Goal: Transaction & Acquisition: Purchase product/service

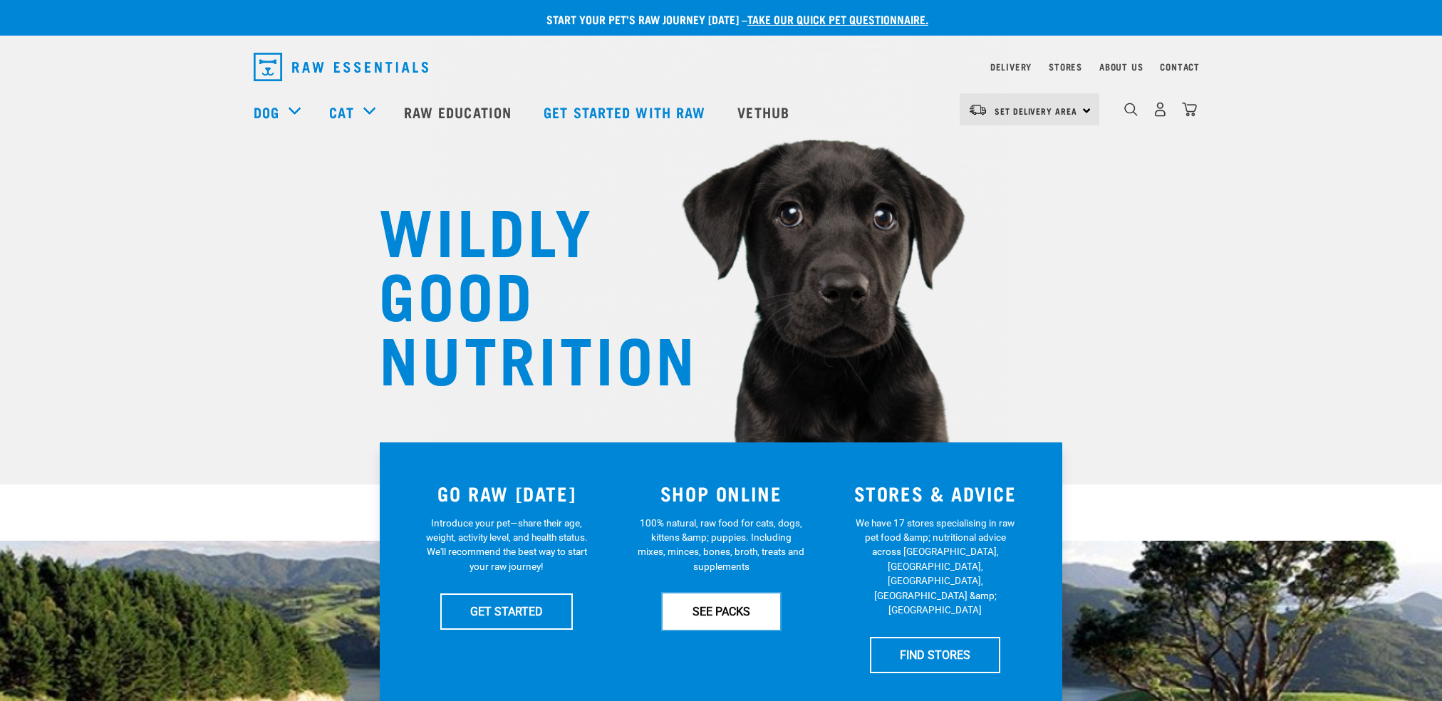
click at [718, 609] on link "SEE PACKS" at bounding box center [722, 612] width 118 height 36
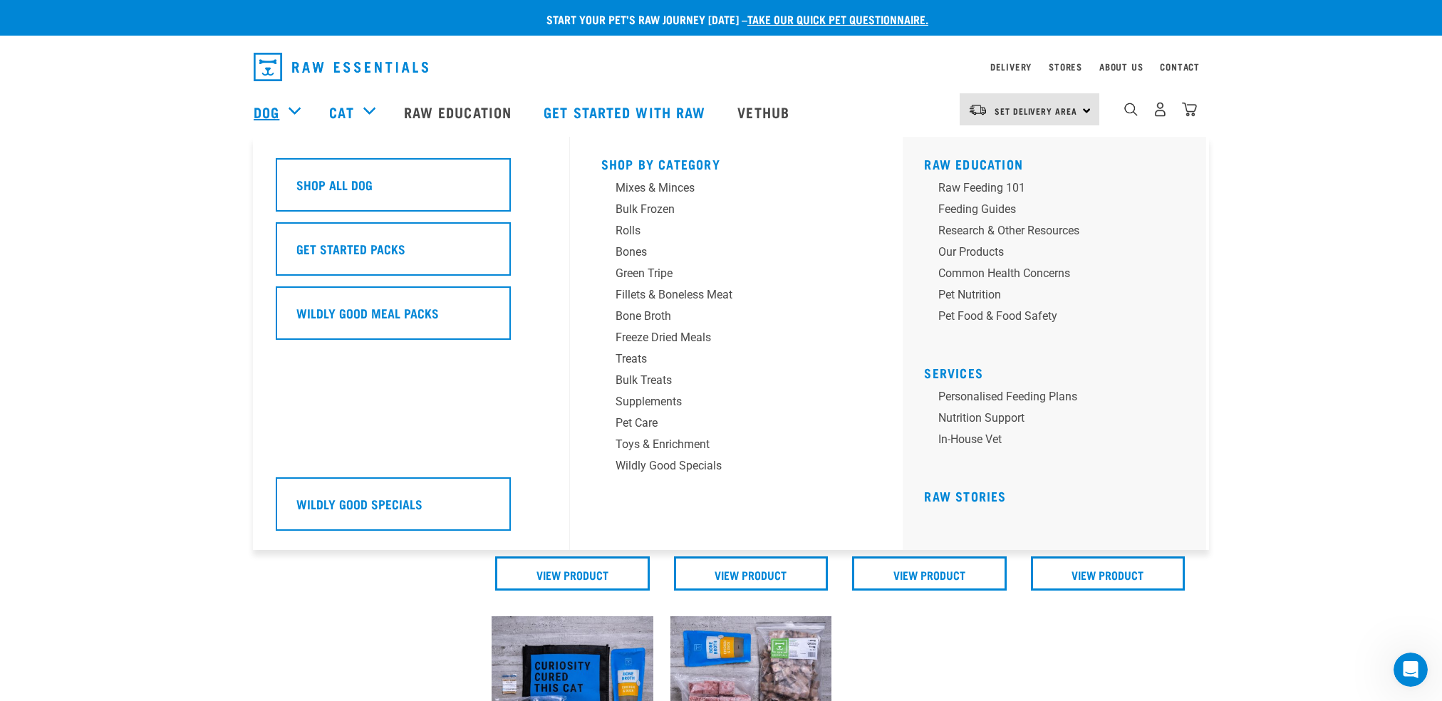
click at [266, 108] on link "Dog" at bounding box center [267, 111] width 26 height 21
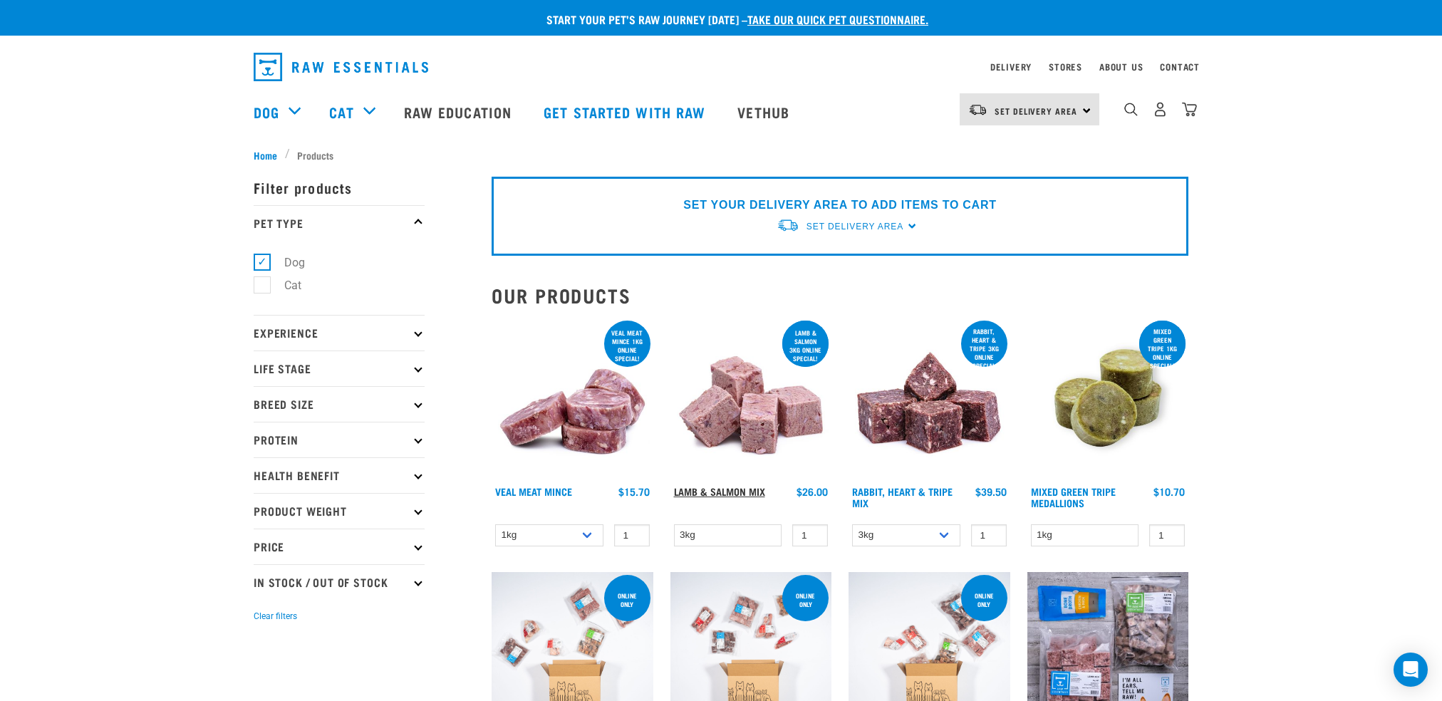
click at [742, 492] on link "Lamb & Salmon Mix" at bounding box center [719, 491] width 91 height 5
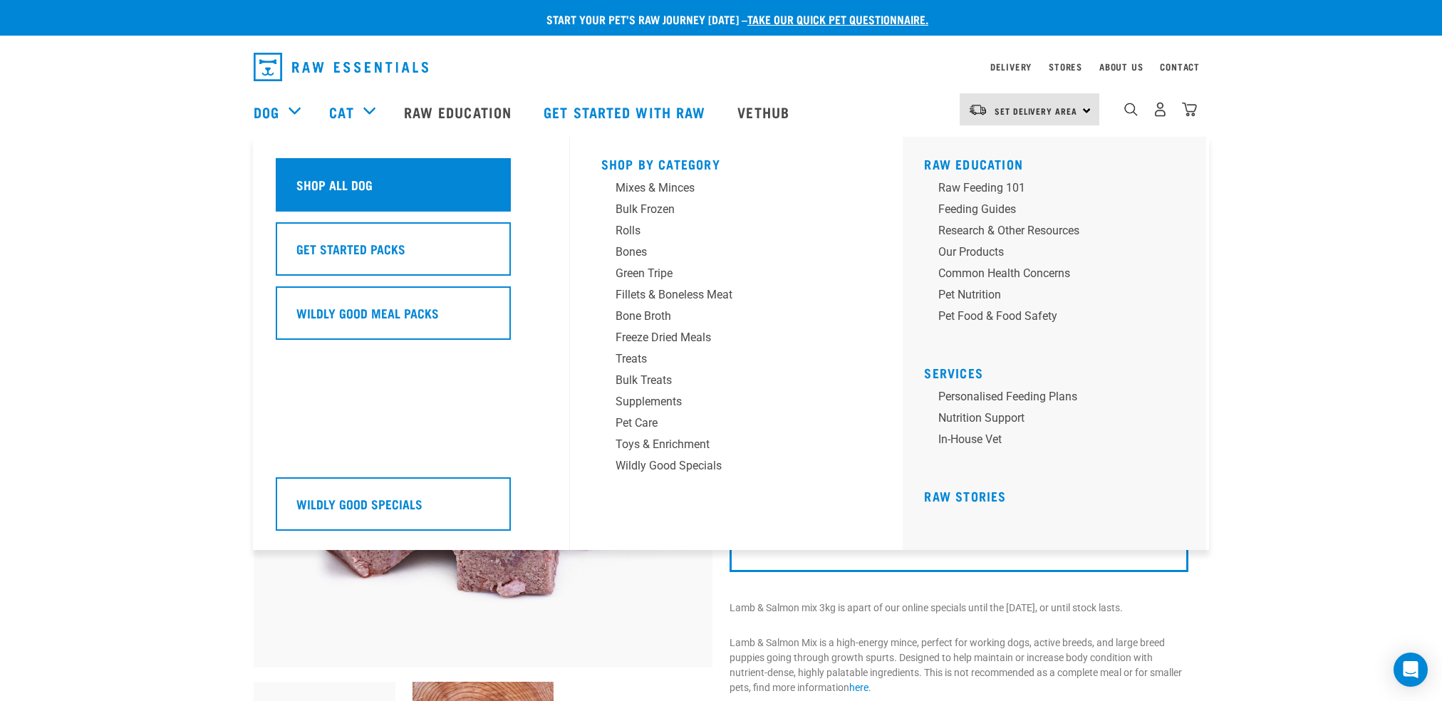
click at [329, 188] on h5 "Shop All Dog" at bounding box center [334, 184] width 76 height 19
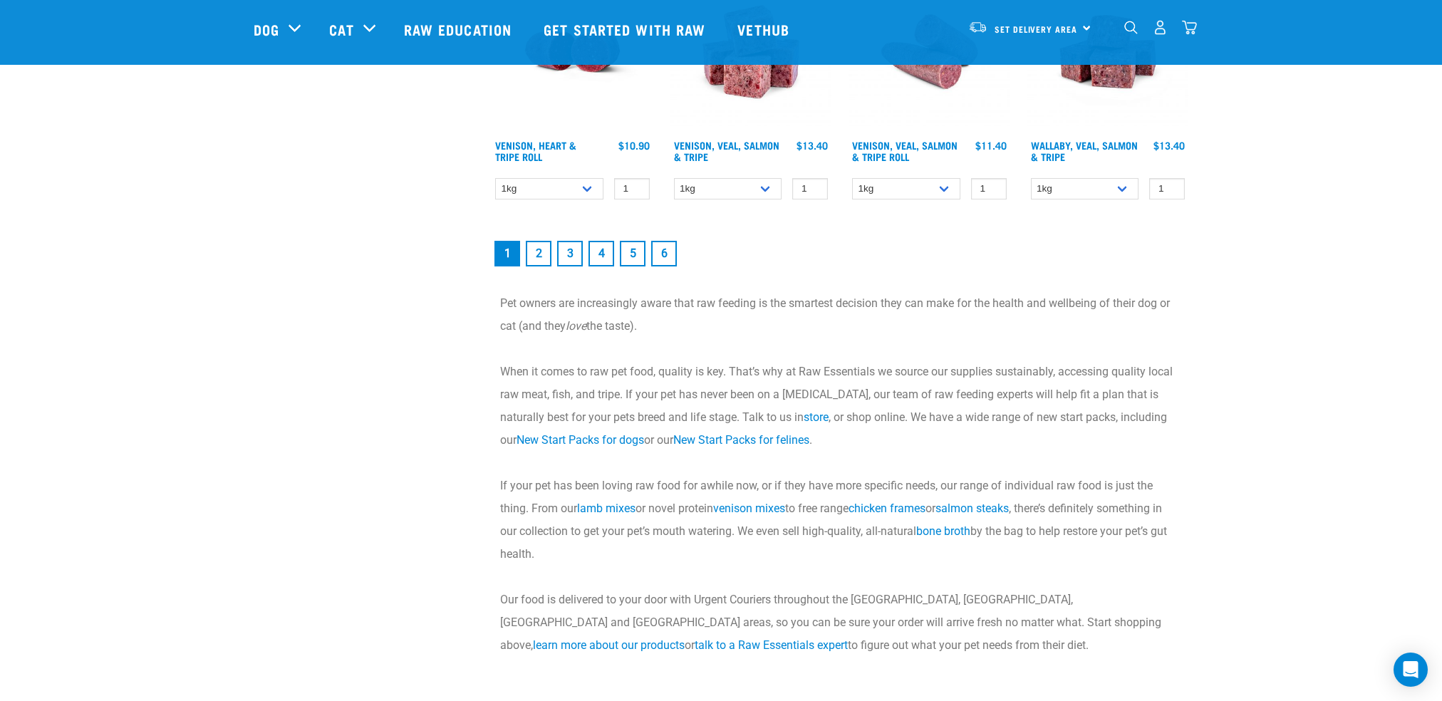
scroll to position [2138, 0]
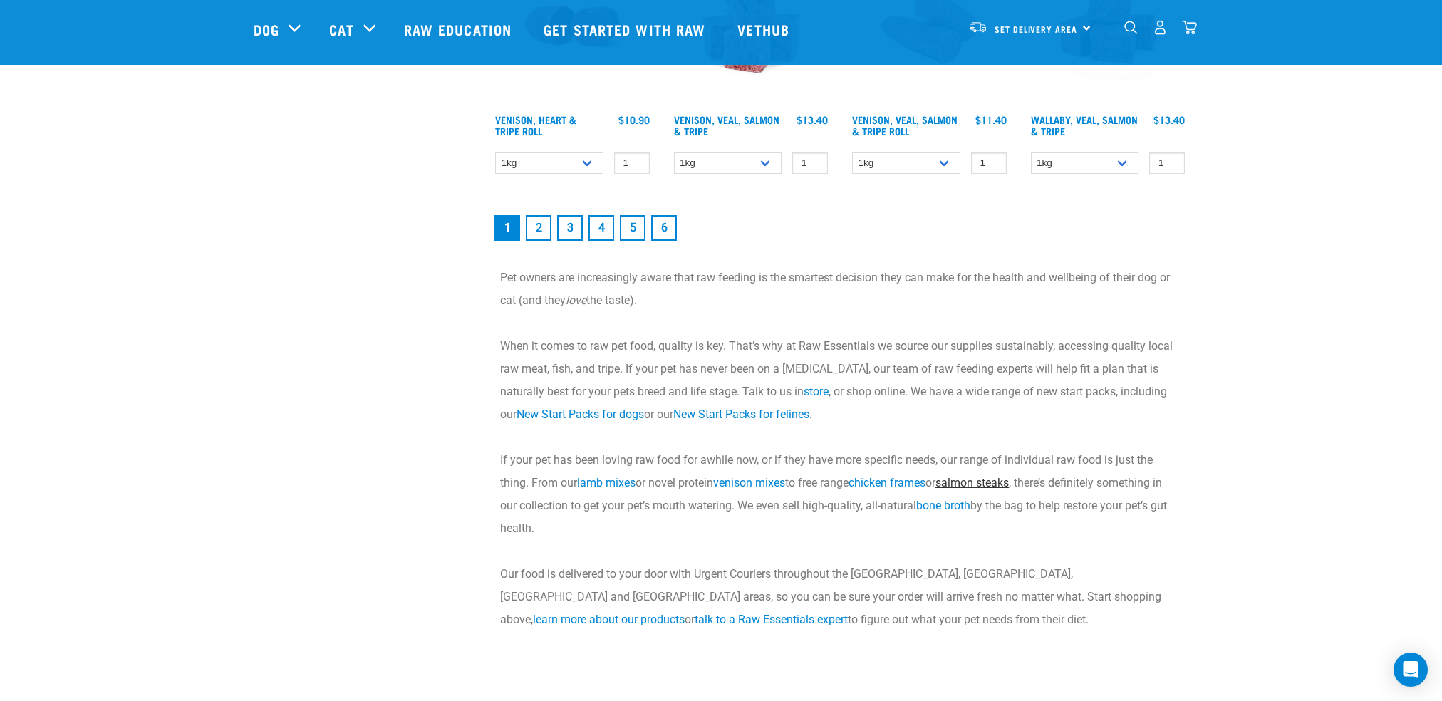
click at [983, 478] on link "salmon steaks" at bounding box center [972, 483] width 73 height 14
click at [903, 481] on link "chicken frames" at bounding box center [887, 483] width 77 height 14
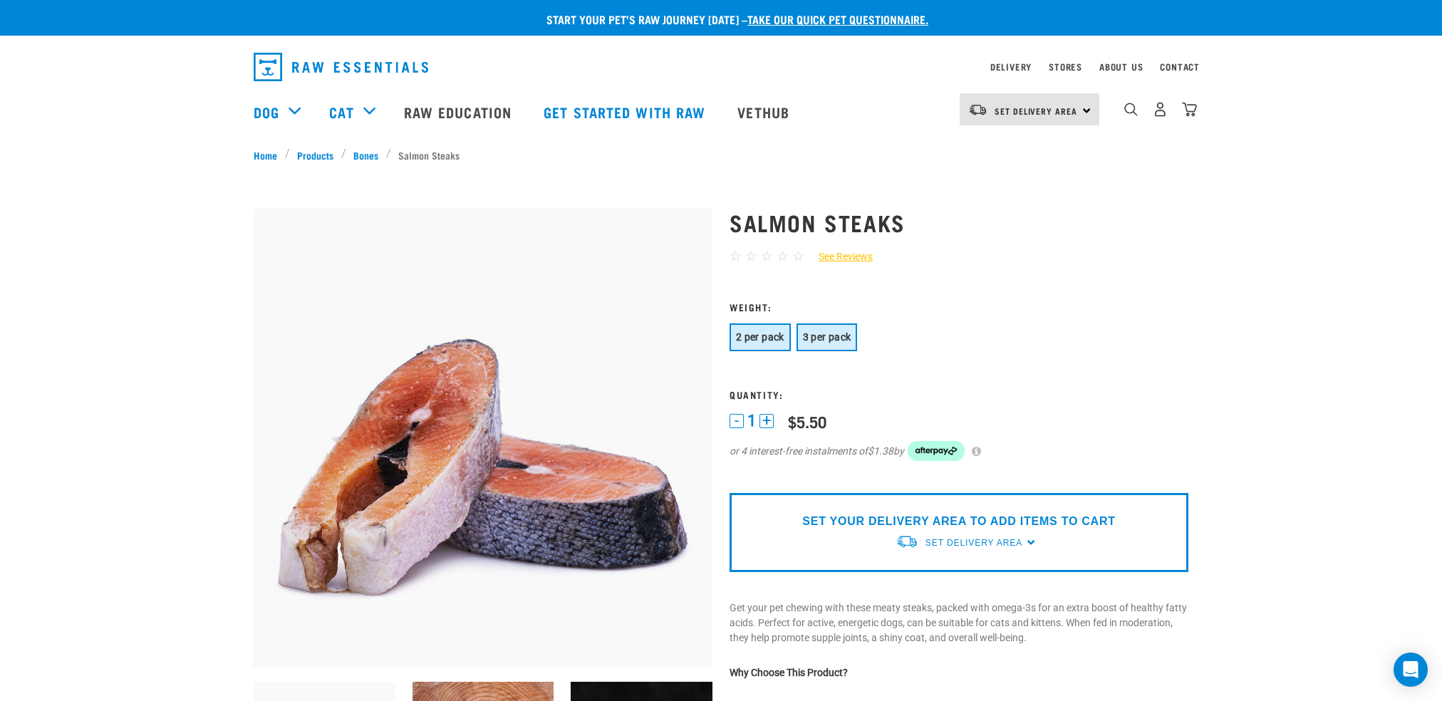
click at [821, 338] on span "3 per pack" at bounding box center [827, 336] width 48 height 11
click at [761, 337] on span "2 per pack" at bounding box center [760, 336] width 48 height 11
click at [826, 347] on button "3 per pack" at bounding box center [827, 338] width 61 height 28
click at [748, 346] on button "2 per pack" at bounding box center [760, 338] width 61 height 28
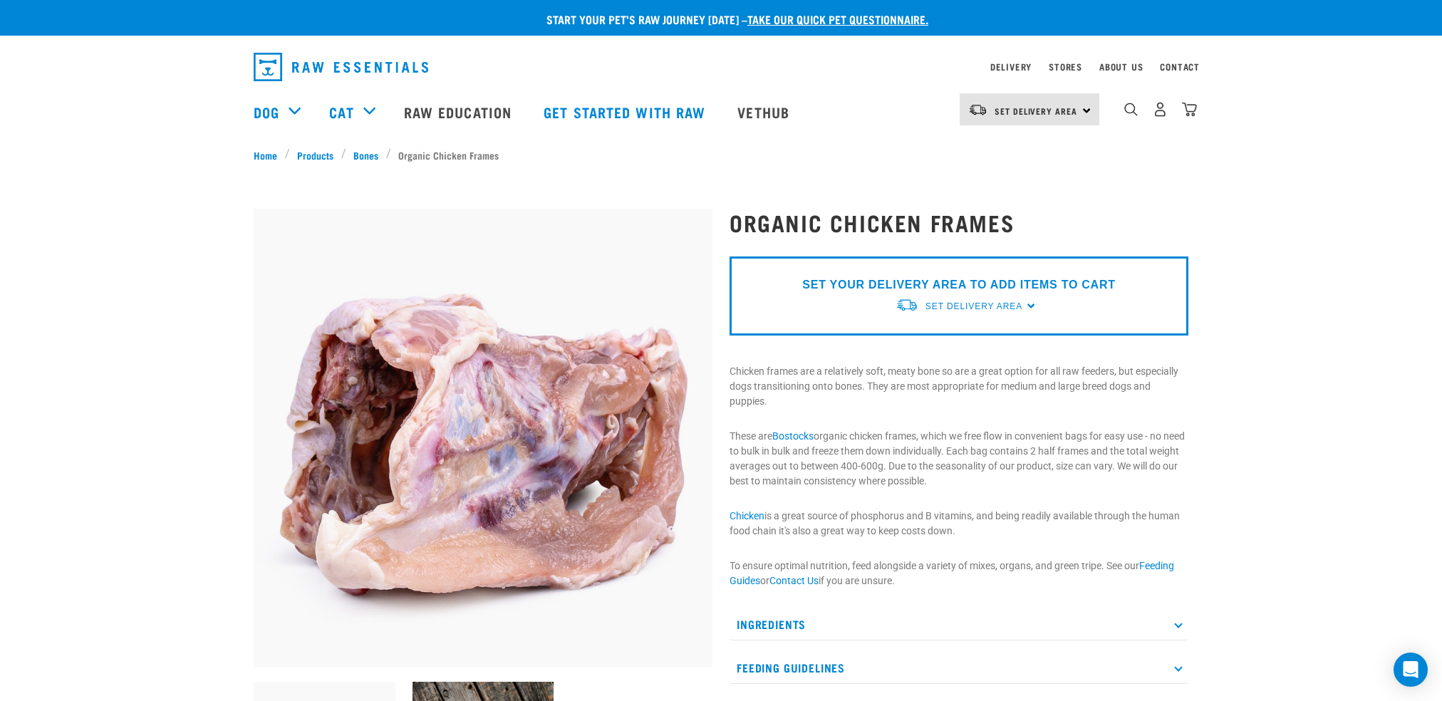
scroll to position [428, 0]
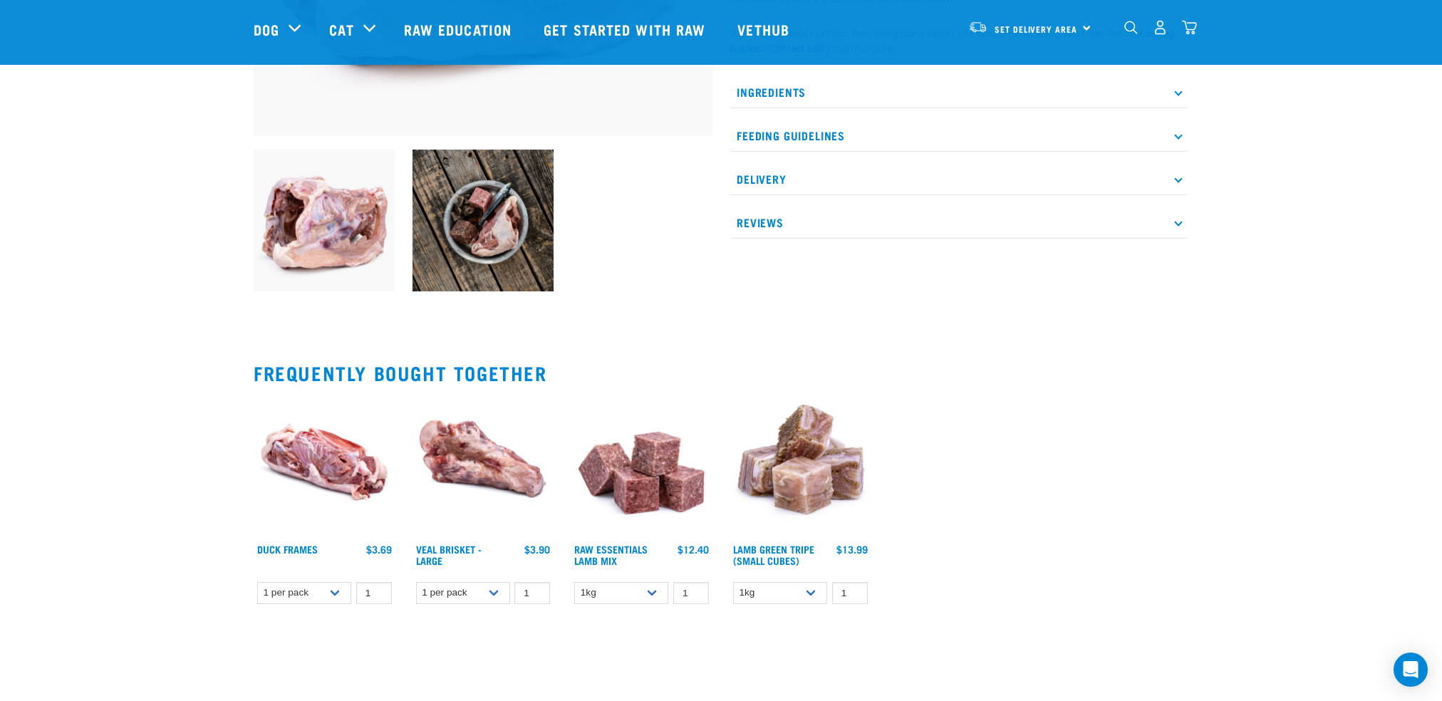
click at [477, 208] on img at bounding box center [484, 221] width 142 height 142
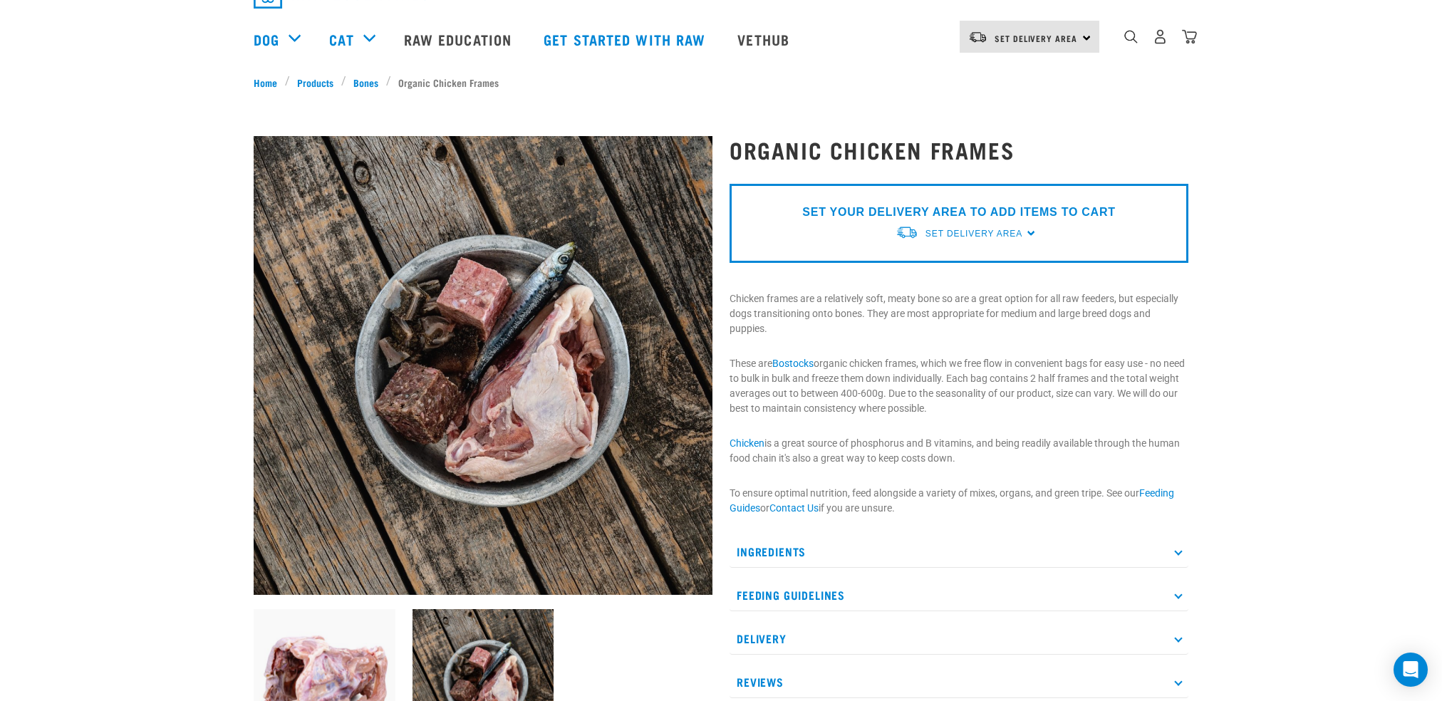
scroll to position [0, 0]
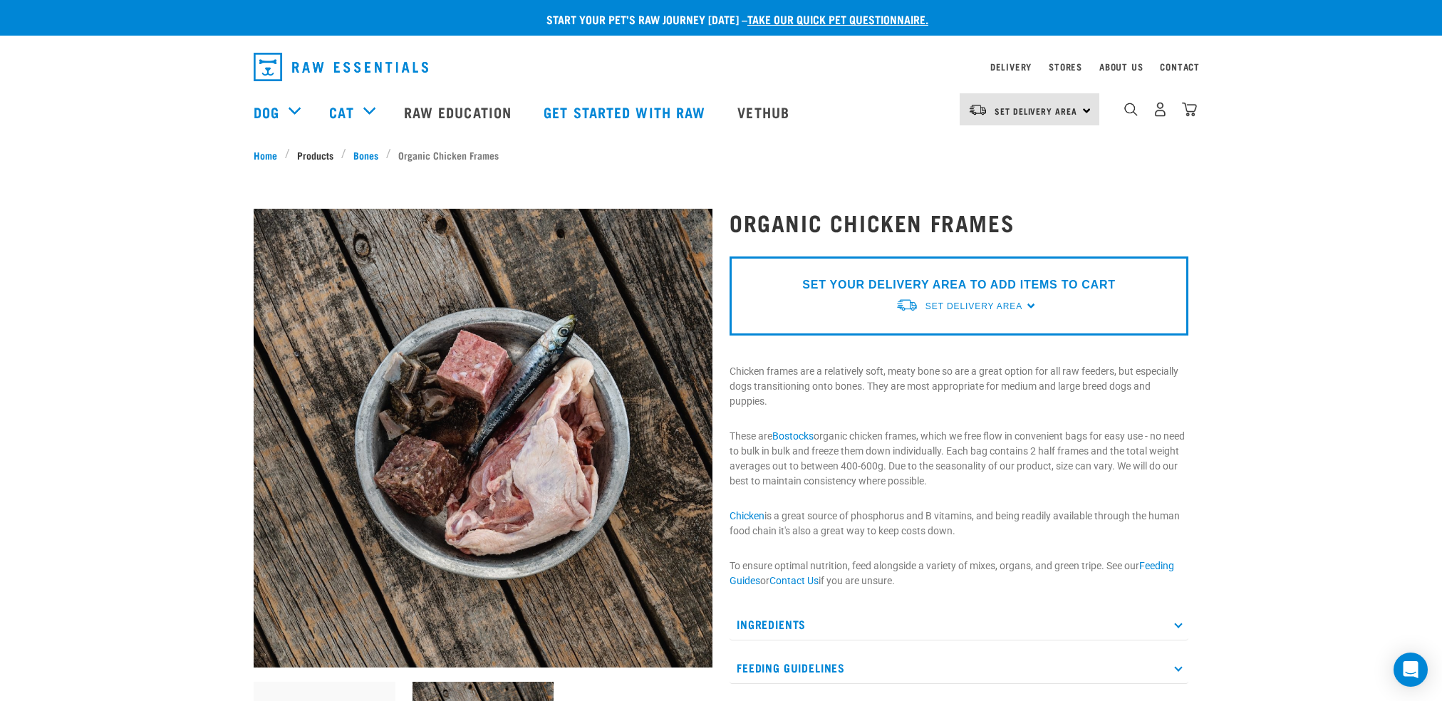
click at [324, 152] on link "Products" at bounding box center [315, 155] width 51 height 15
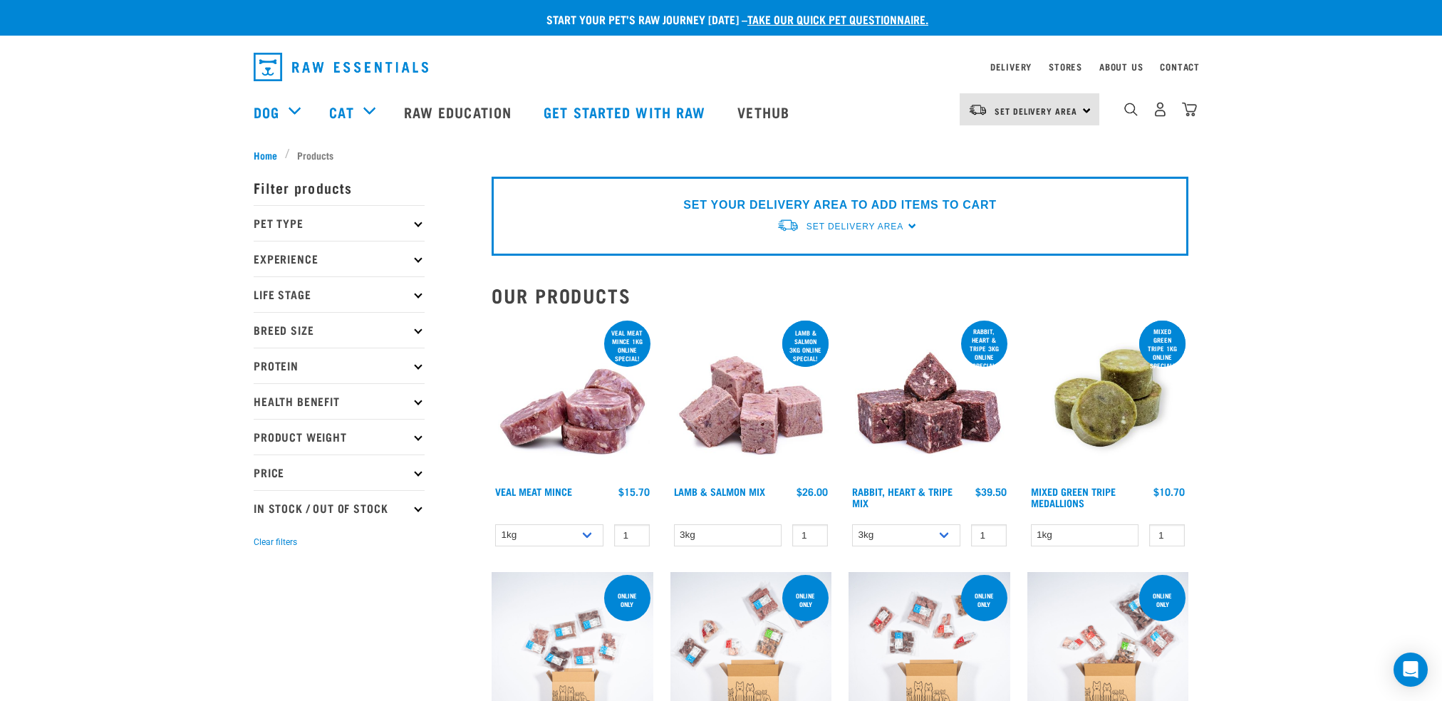
click at [416, 366] on icon at bounding box center [418, 366] width 8 height 8
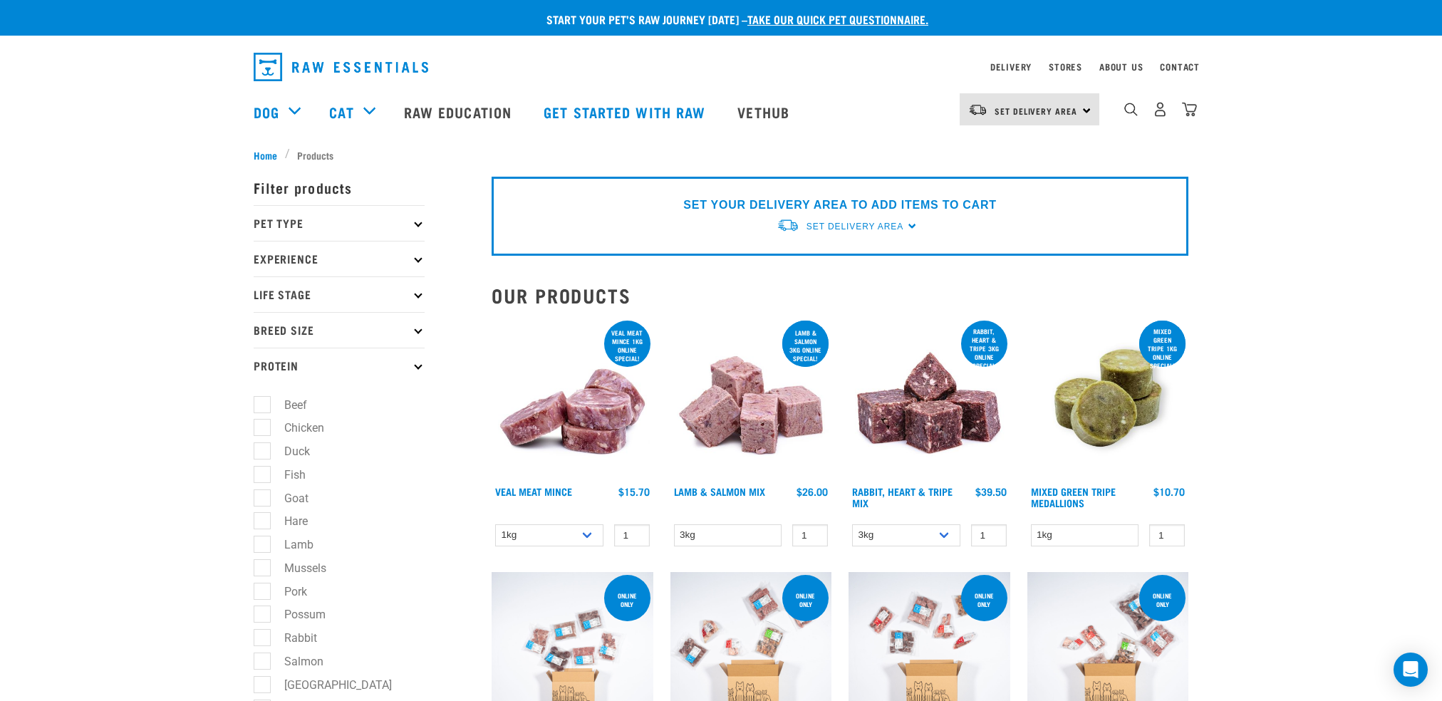
click at [262, 475] on label "Fish" at bounding box center [287, 475] width 50 height 18
click at [262, 475] on input "Fish" at bounding box center [258, 472] width 9 height 9
checkbox input "true"
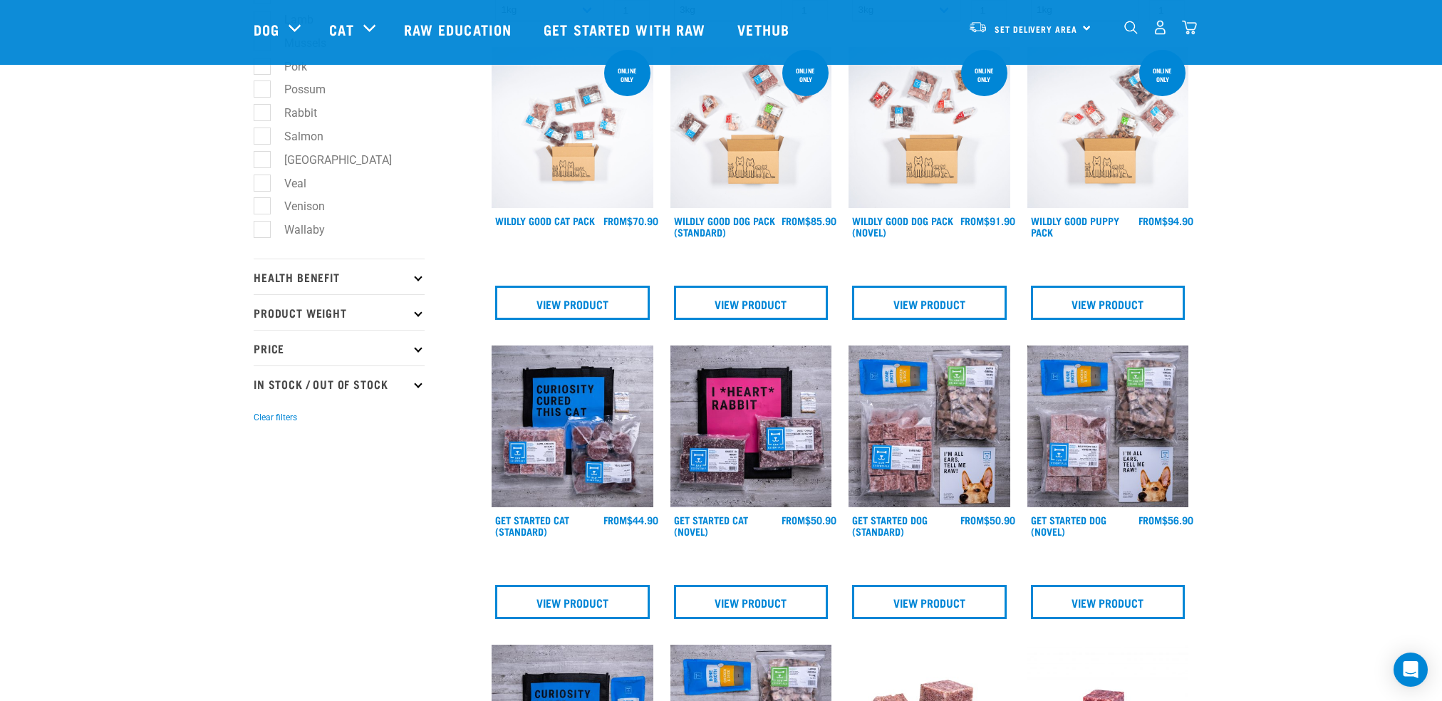
scroll to position [428, 0]
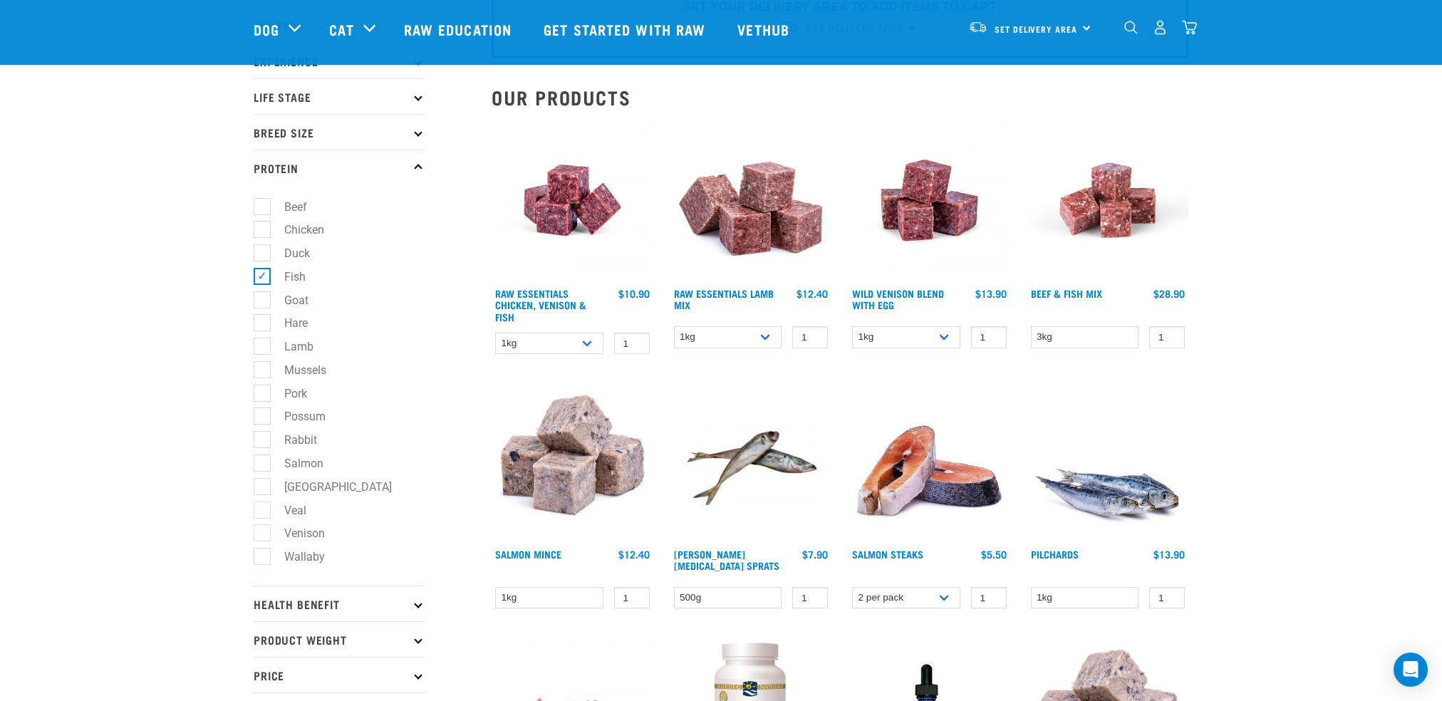
scroll to position [71, 0]
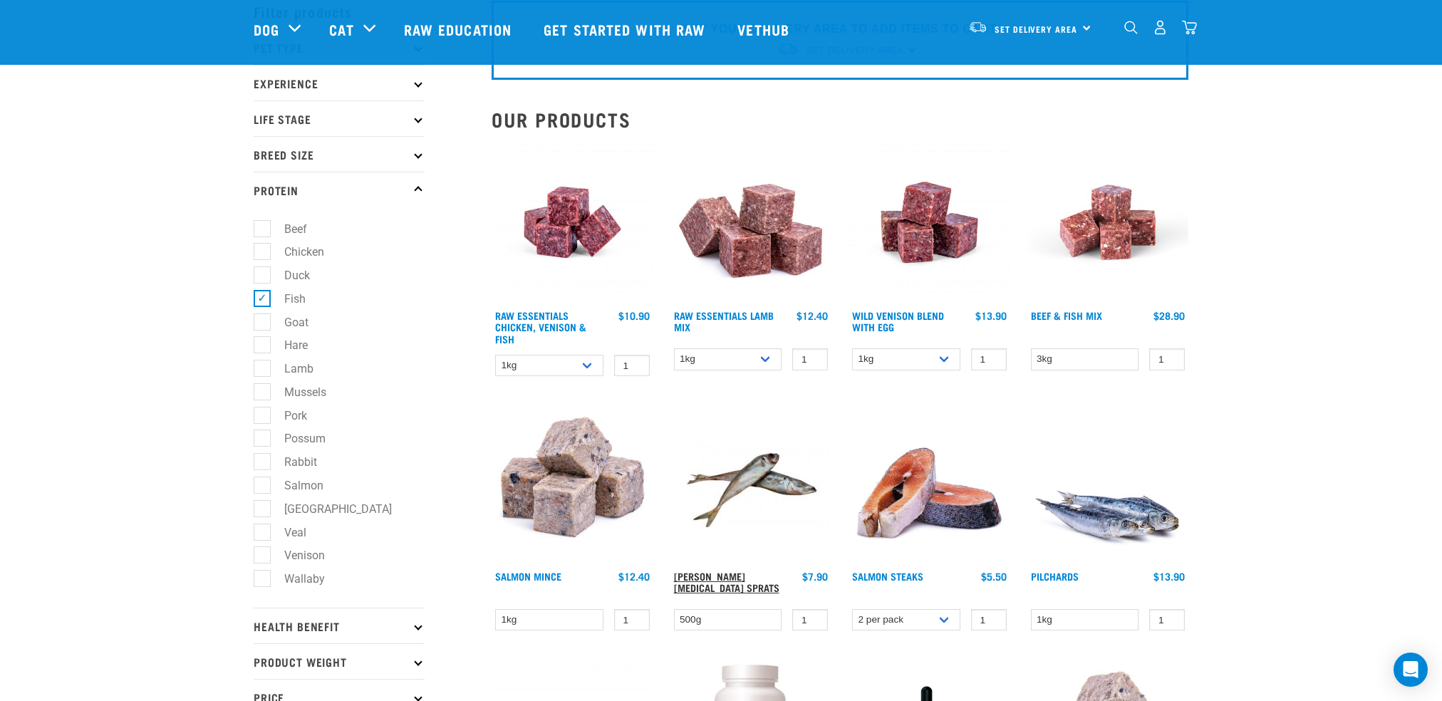
click at [698, 578] on link "[PERSON_NAME][MEDICAL_DATA] Sprats" at bounding box center [726, 582] width 105 height 16
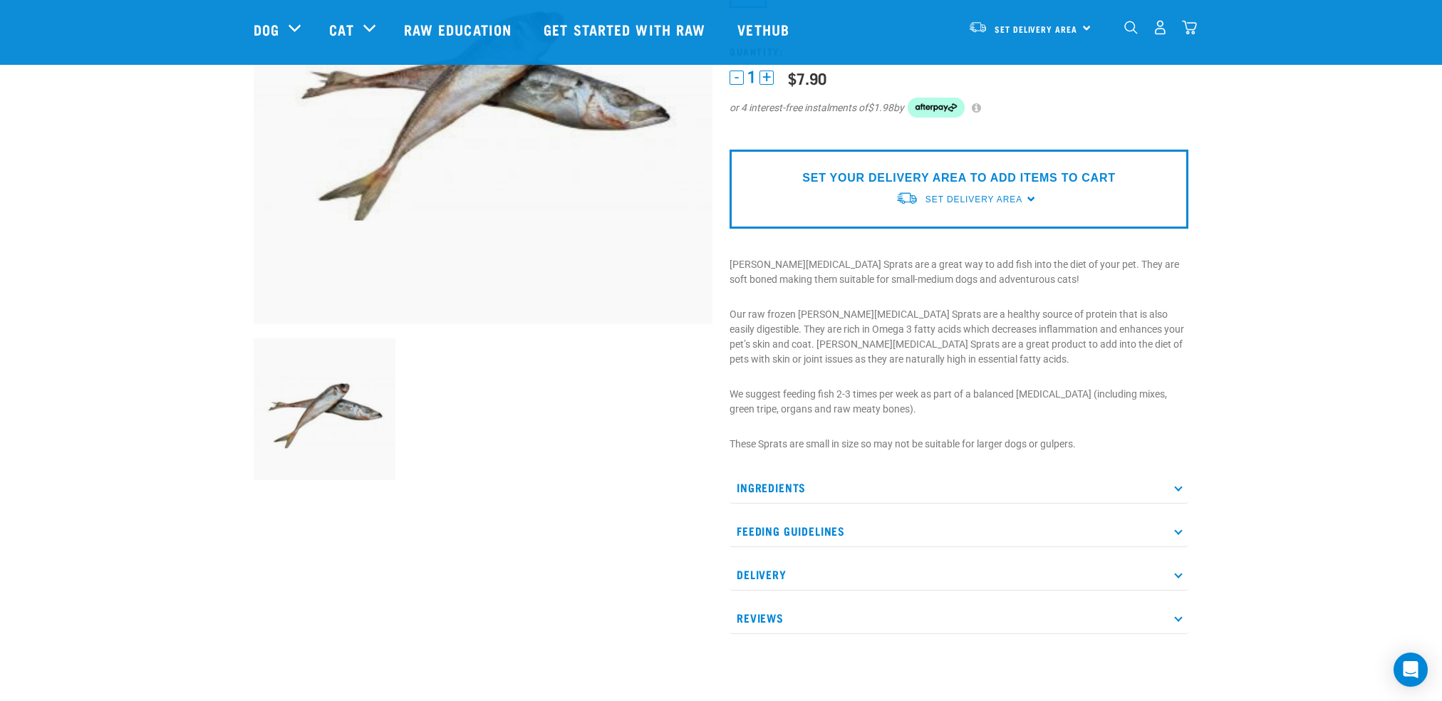
scroll to position [143, 0]
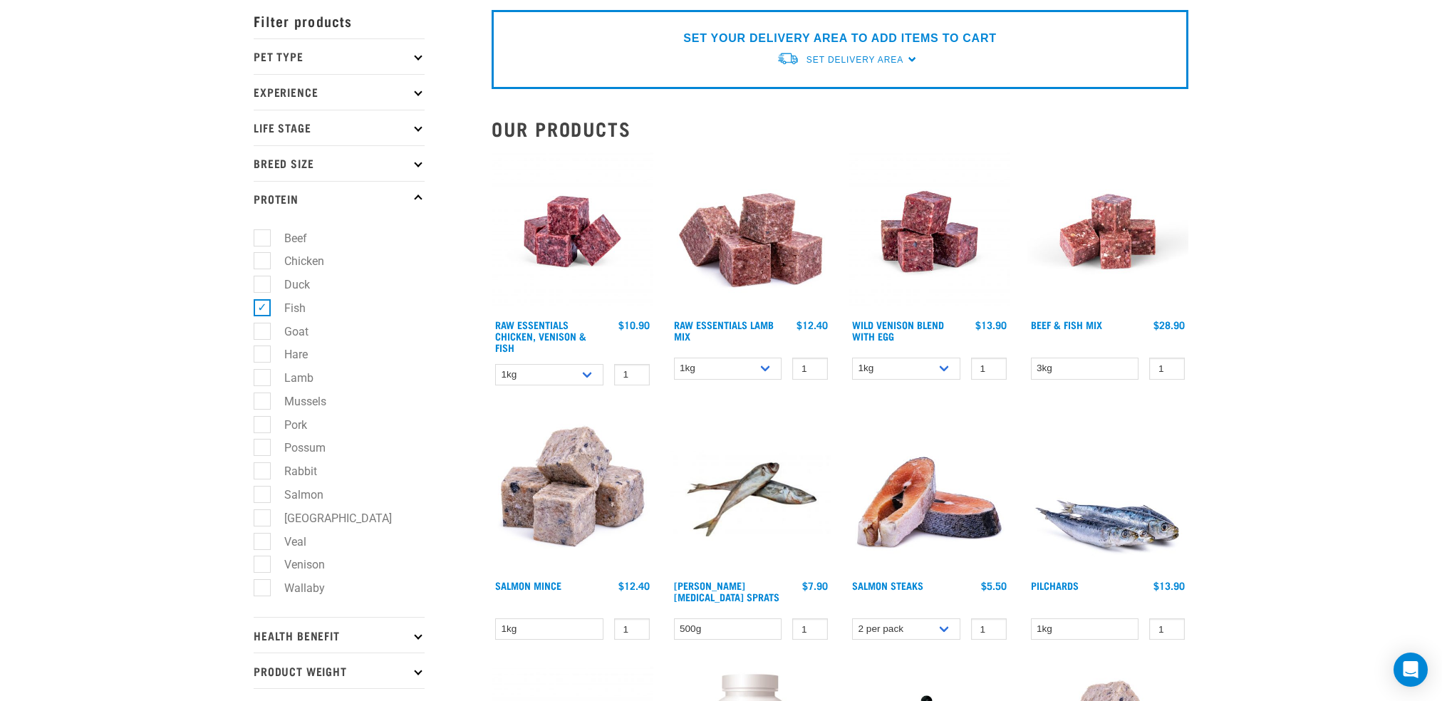
click at [1133, 535] on img at bounding box center [1109, 492] width 162 height 162
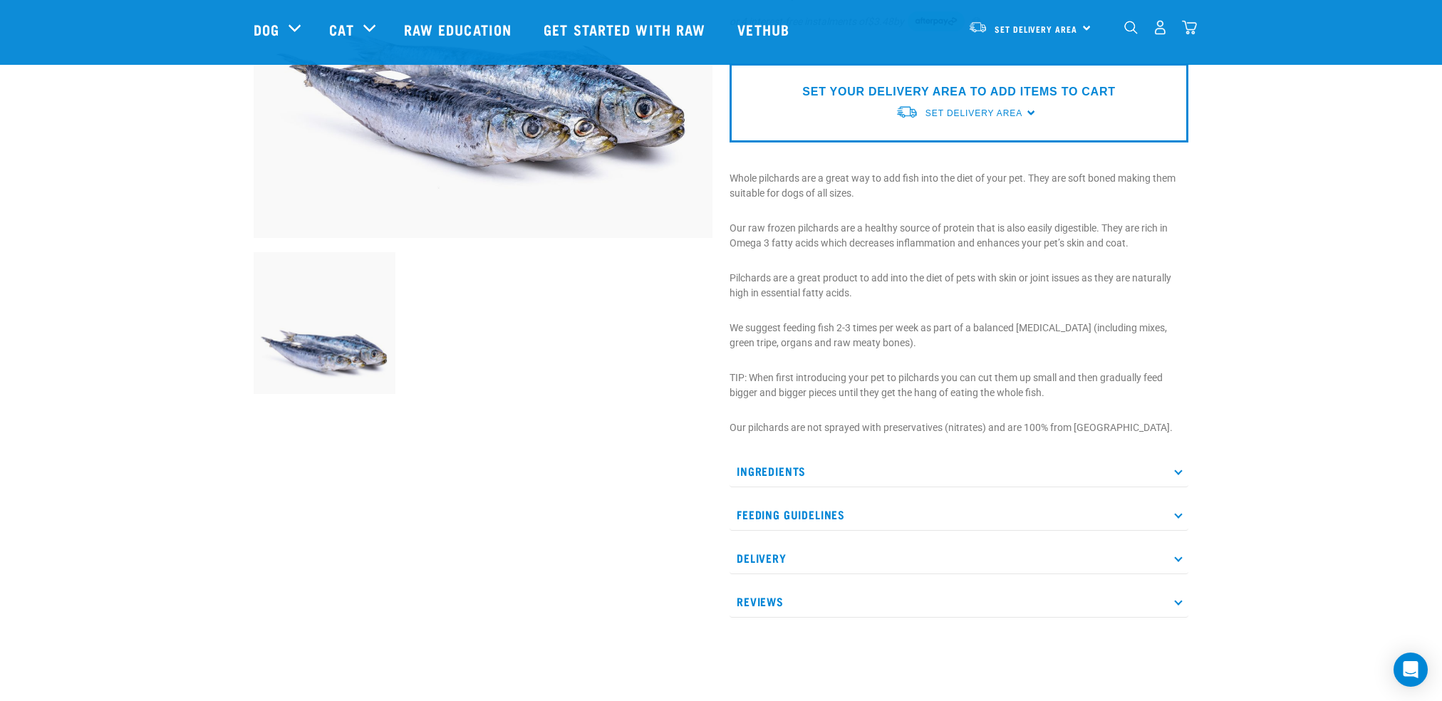
scroll to position [428, 0]
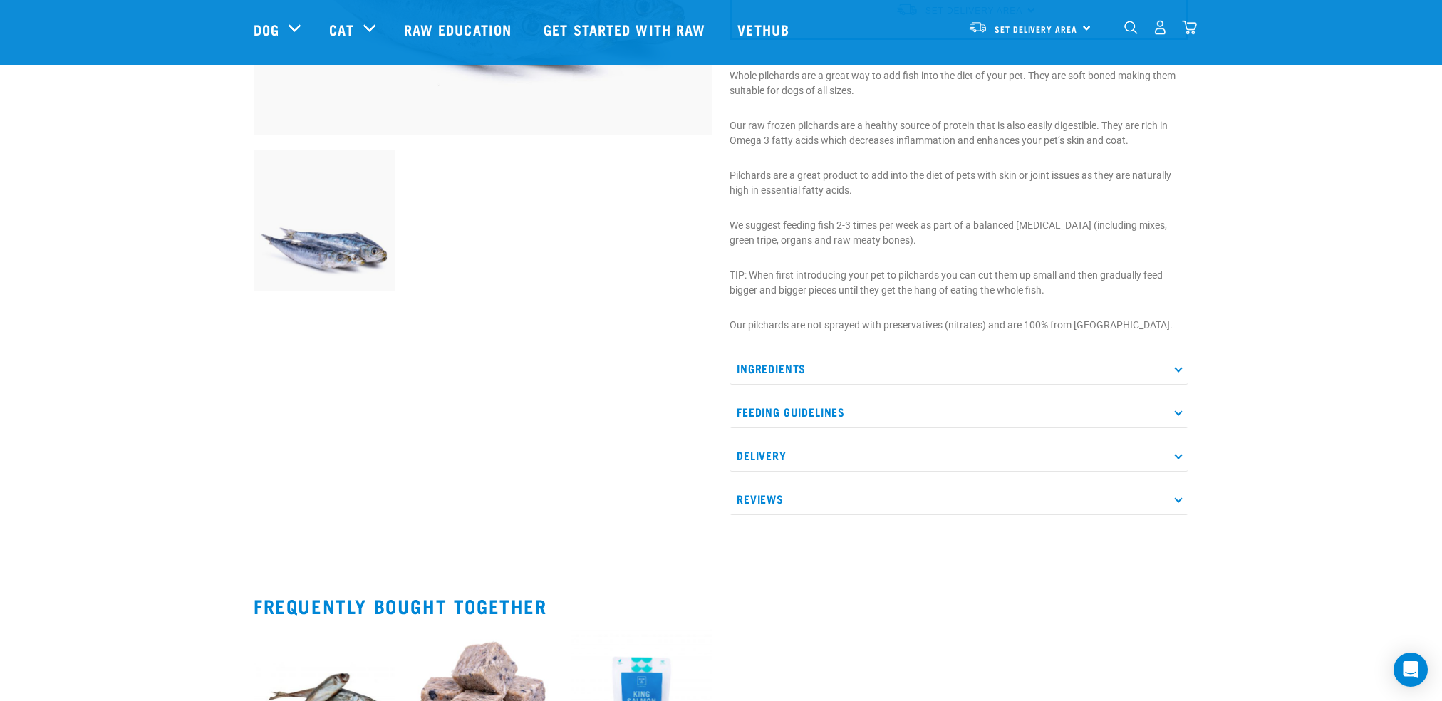
click at [1174, 410] on p "Feeding Guidelines" at bounding box center [959, 412] width 459 height 32
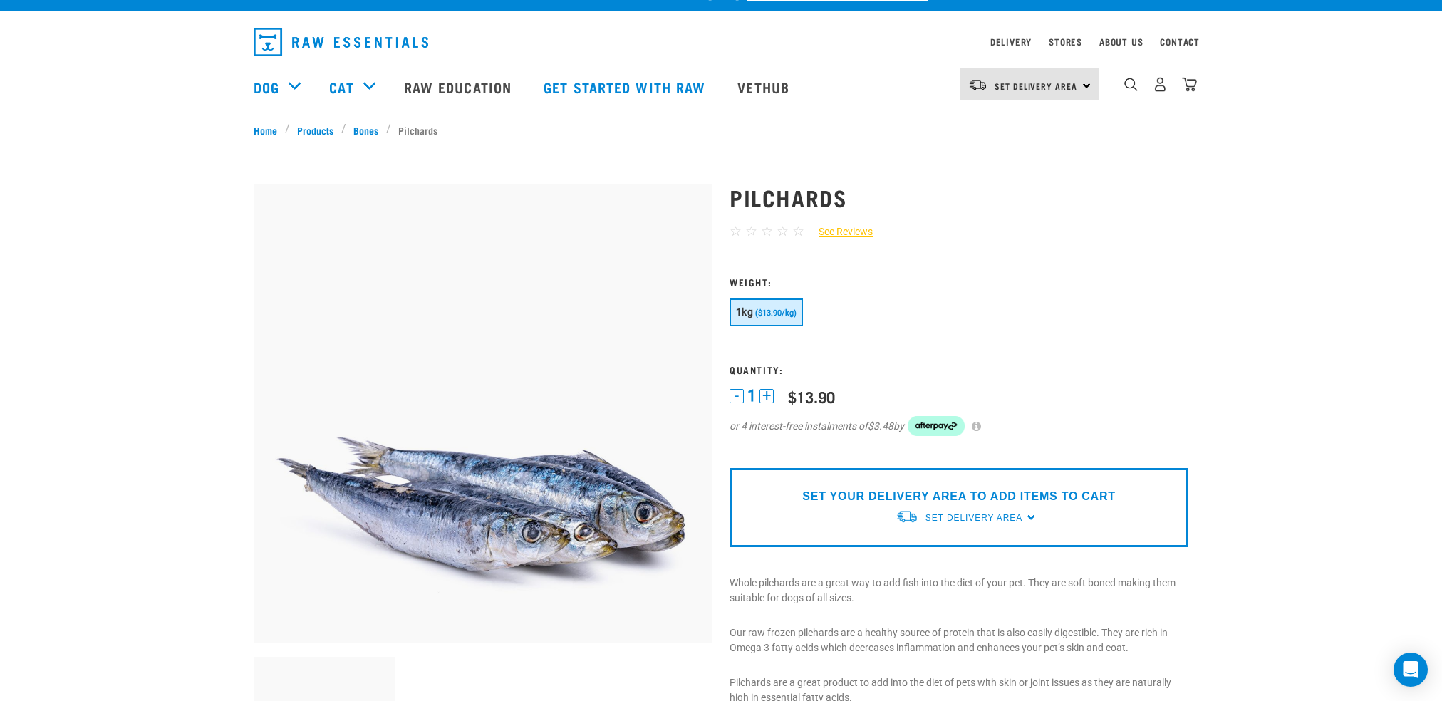
scroll to position [0, 0]
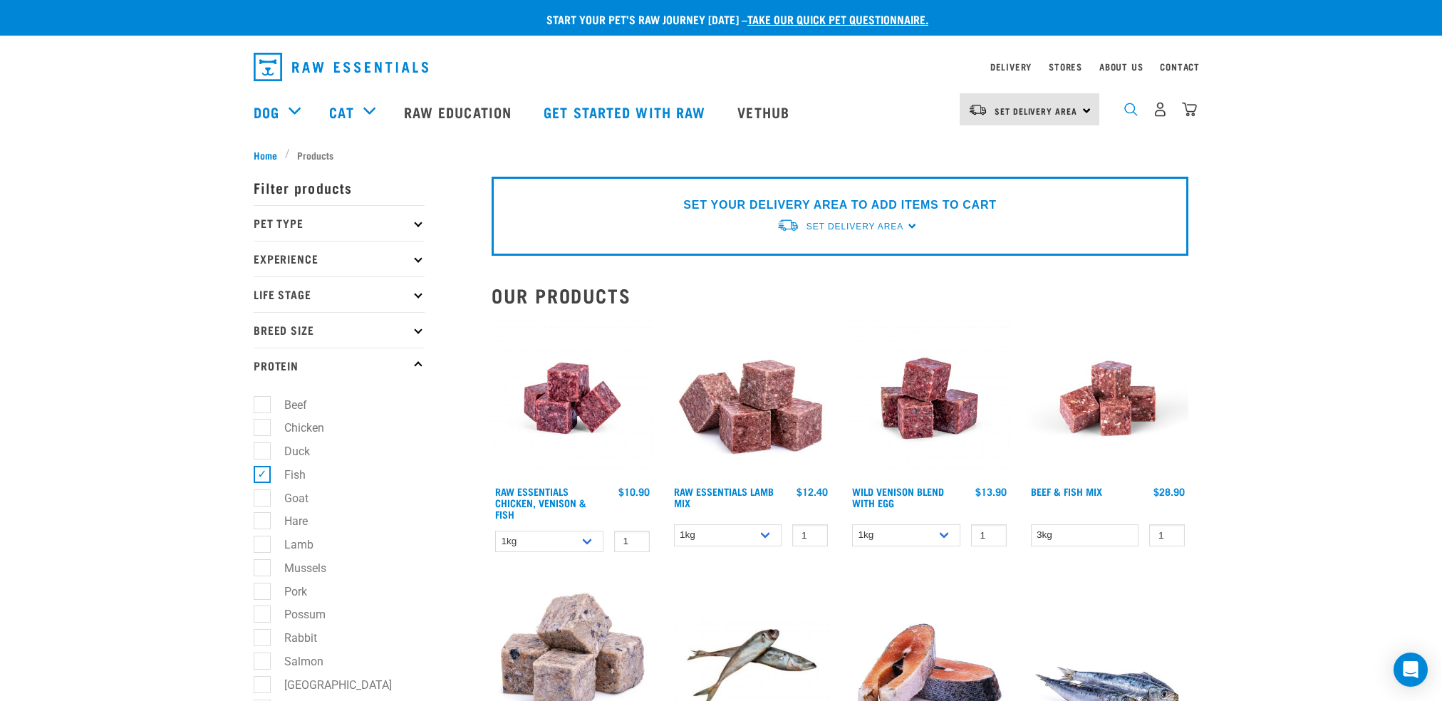
click at [1130, 115] on img "dropdown navigation" at bounding box center [1132, 110] width 14 height 14
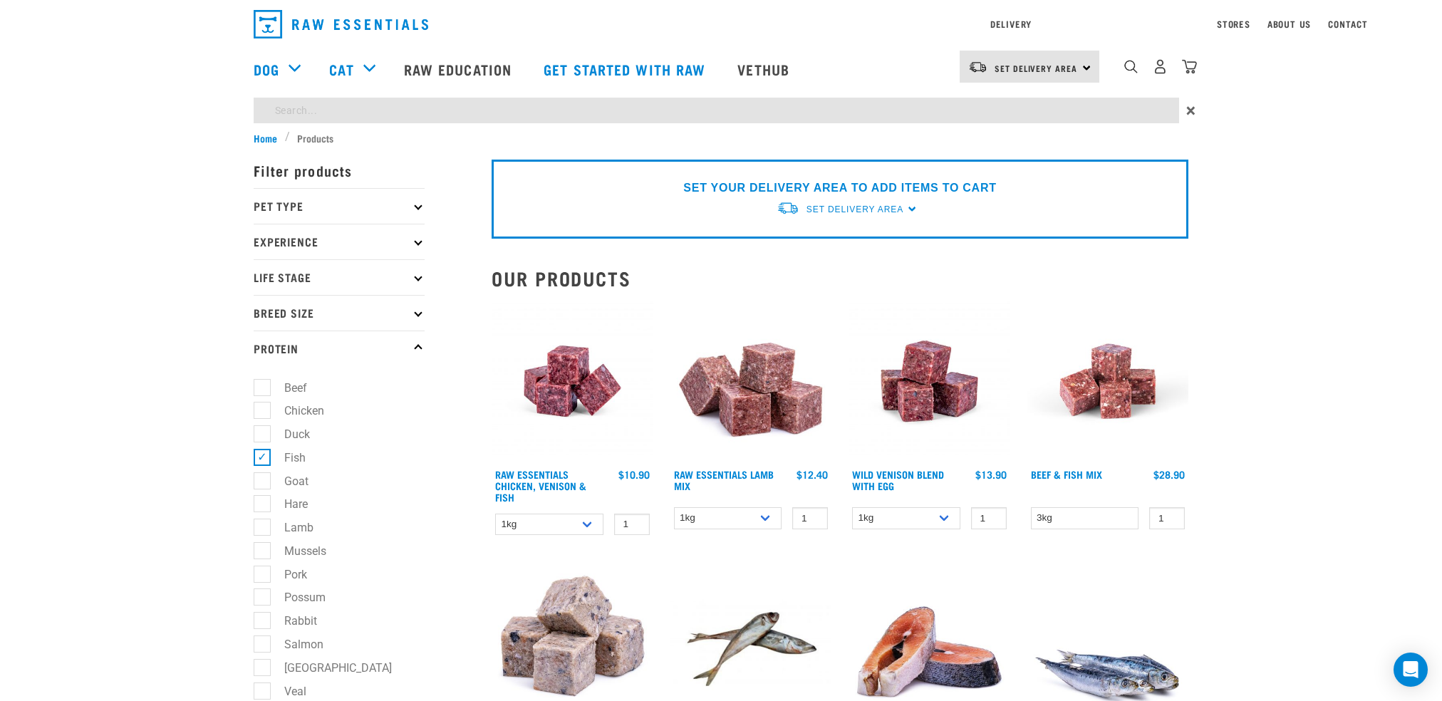
type input "tripe"
click at [881, 114] on input "tripe" at bounding box center [717, 111] width 926 height 26
click at [259, 458] on ul "Beef Chicken Duck Fish Goat Hare Lamb Mussels Pork Possum" at bounding box center [339, 566] width 171 height 401
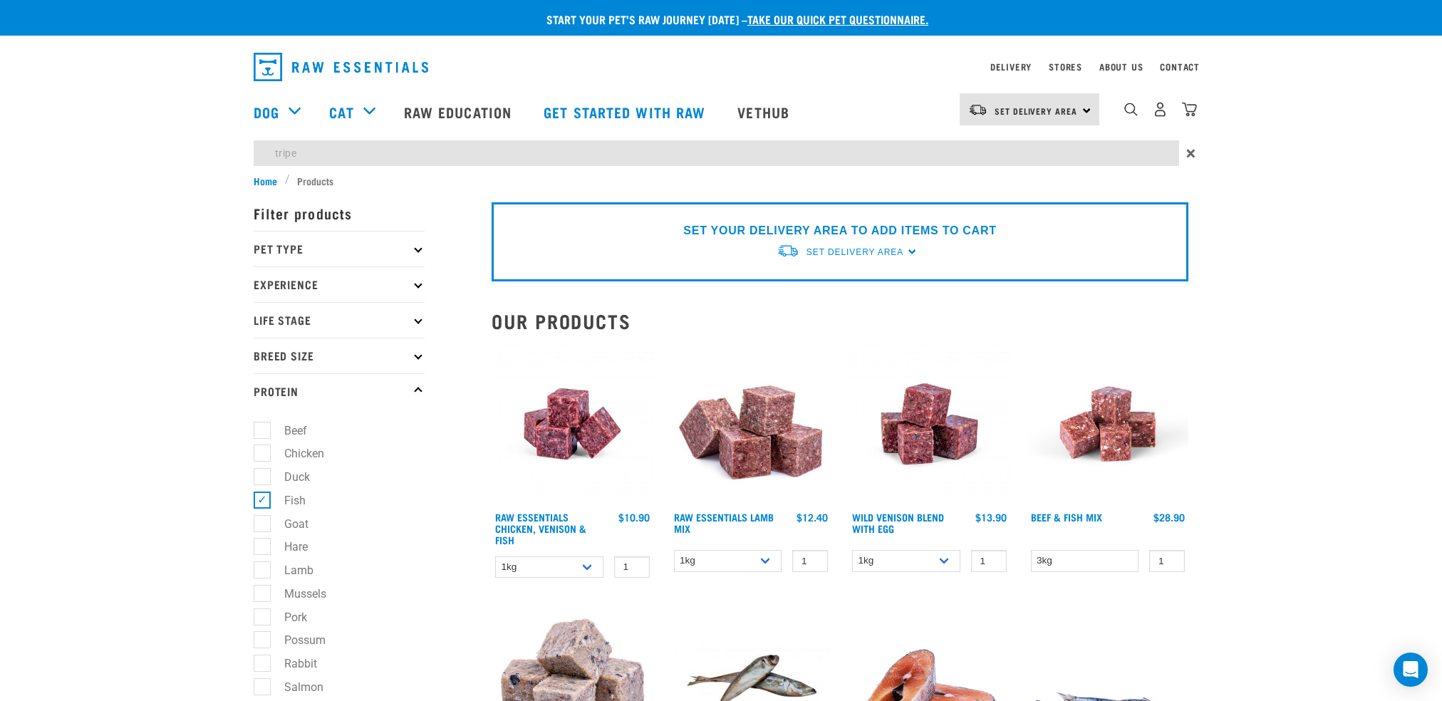
click at [262, 500] on label "Fish" at bounding box center [287, 501] width 50 height 18
click at [259, 500] on input "Fish" at bounding box center [258, 497] width 9 height 9
checkbox input "false"
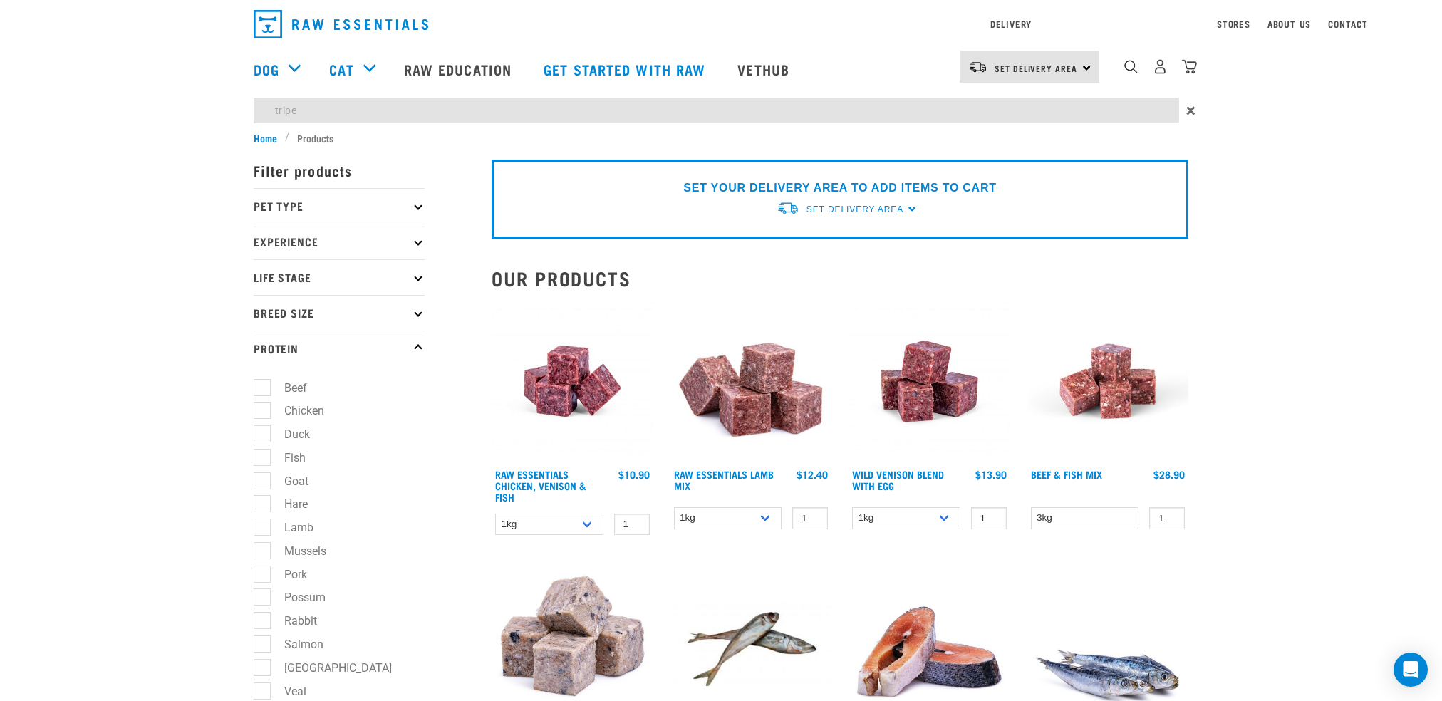
type input "tripe"
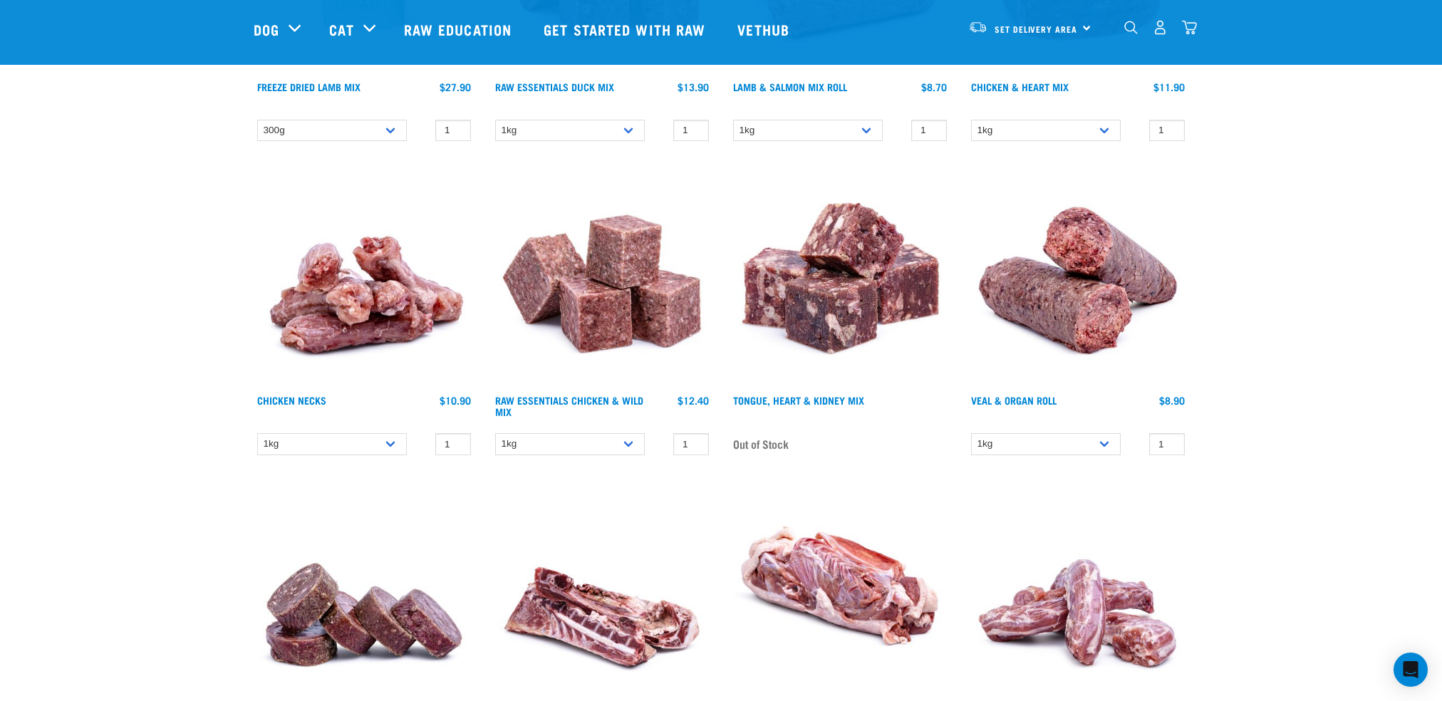
scroll to position [2708, 0]
